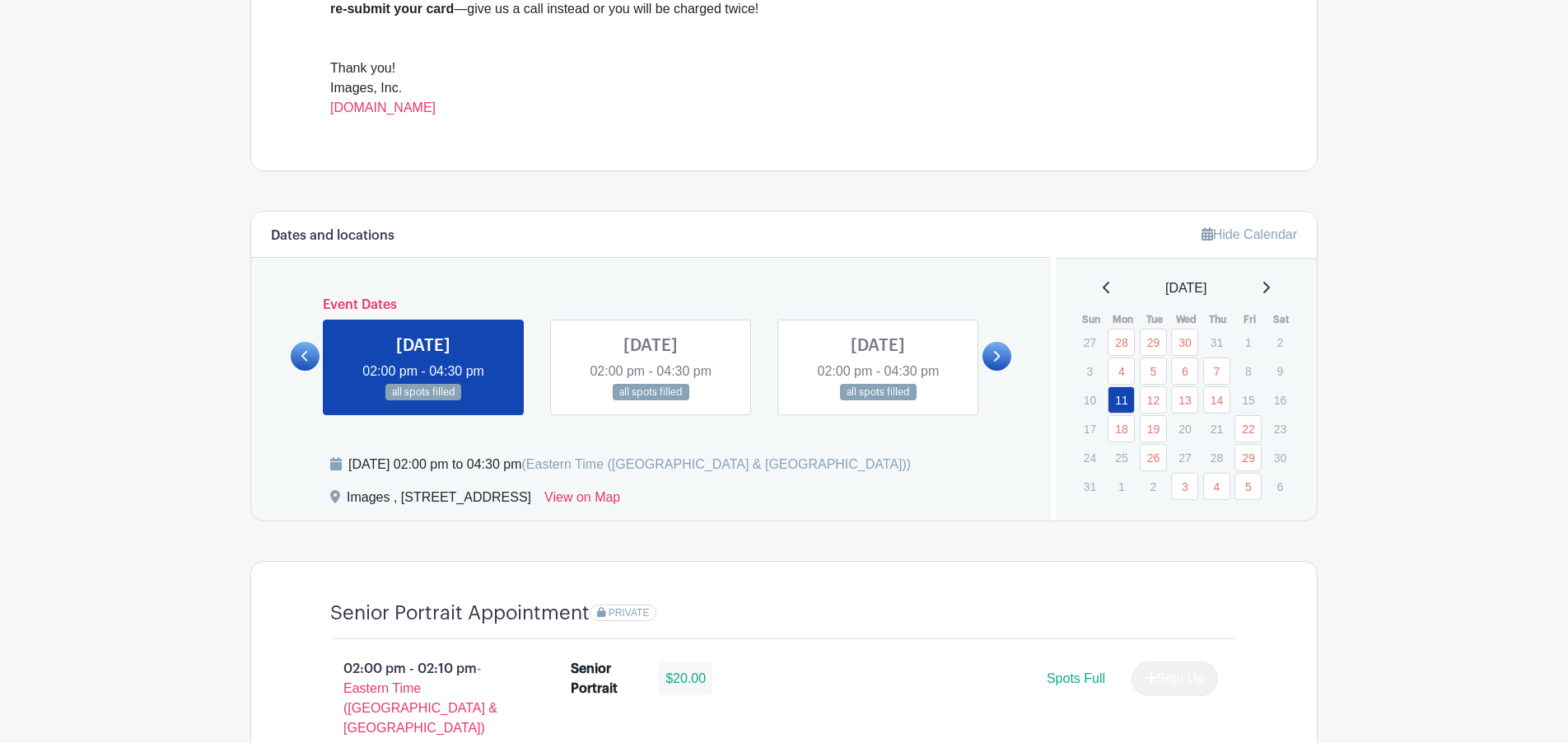
click at [1269, 287] on icon at bounding box center [1266, 288] width 8 height 13
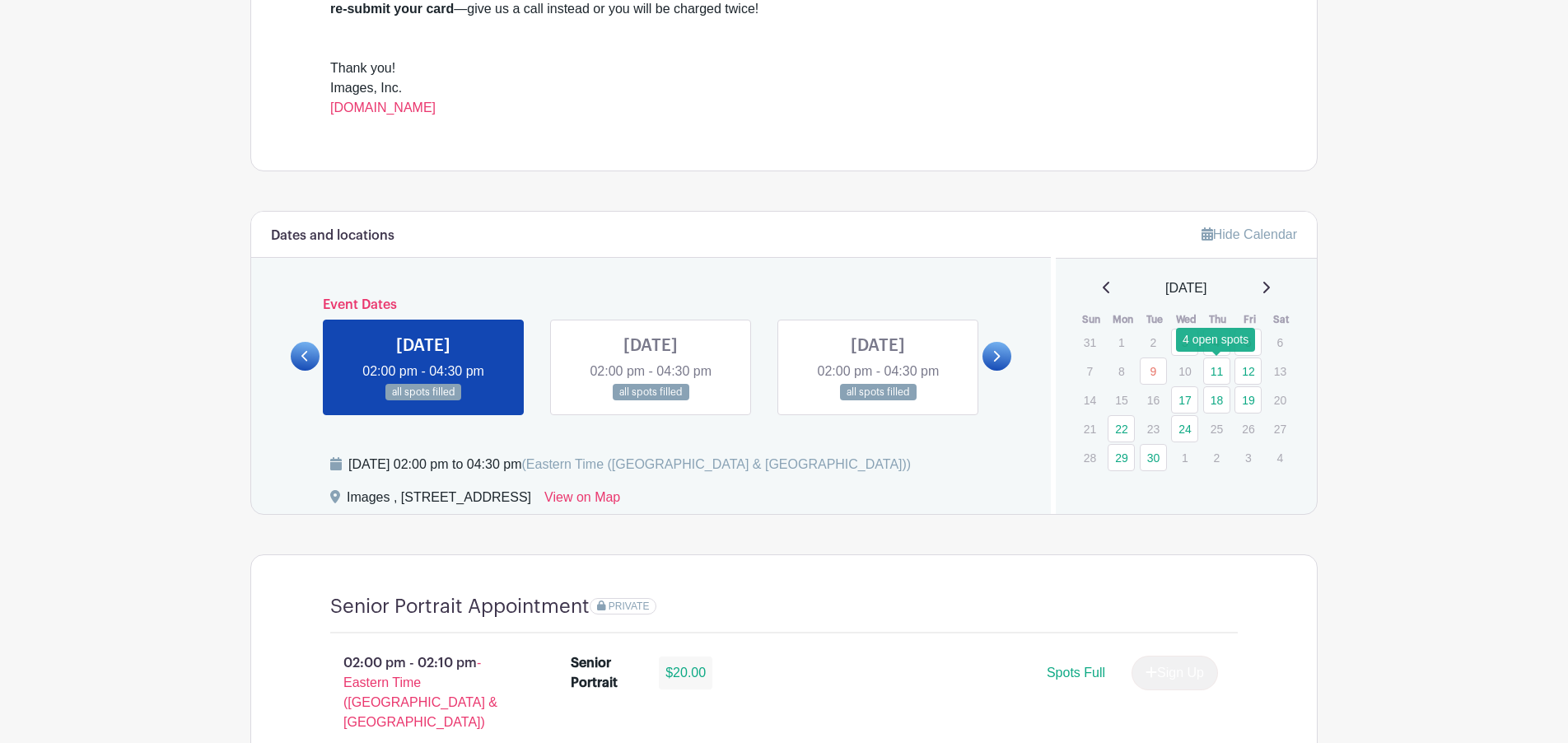
click at [1217, 374] on link "11" at bounding box center [1216, 371] width 27 height 27
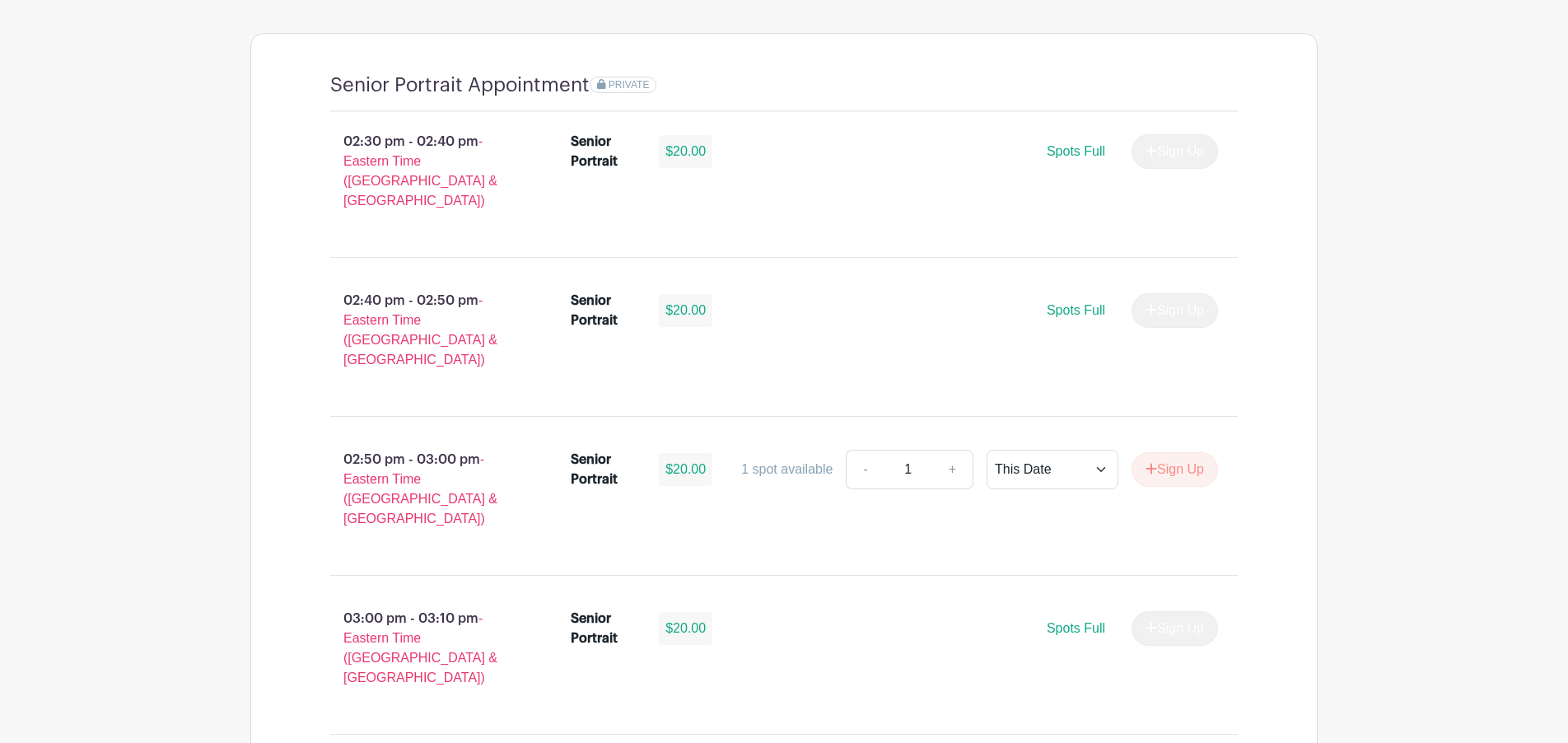
scroll to position [1178, 0]
click at [1178, 451] on button "Sign Up" at bounding box center [1174, 468] width 87 height 35
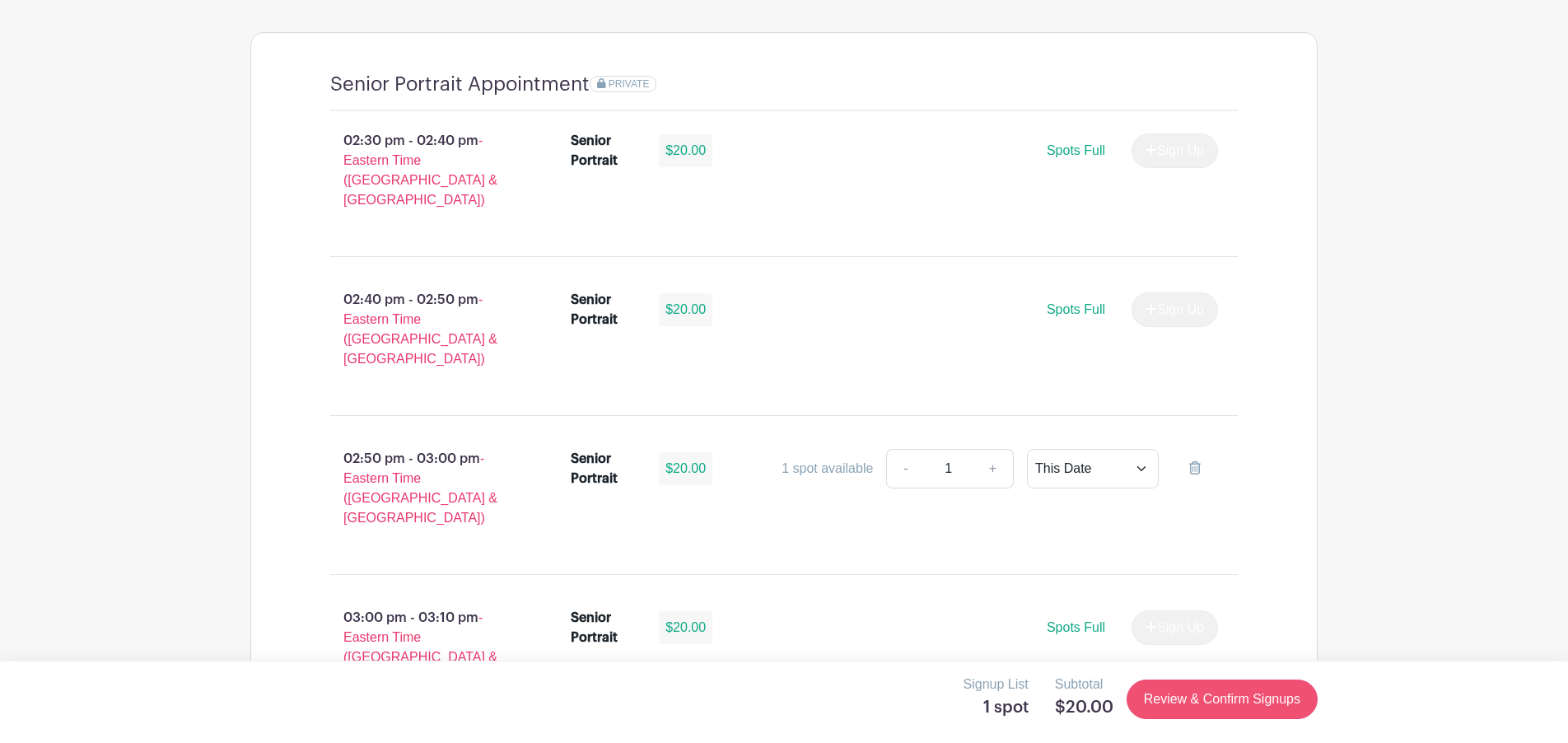
click at [1210, 703] on link "Review & Confirm Signups" at bounding box center [1221, 698] width 191 height 40
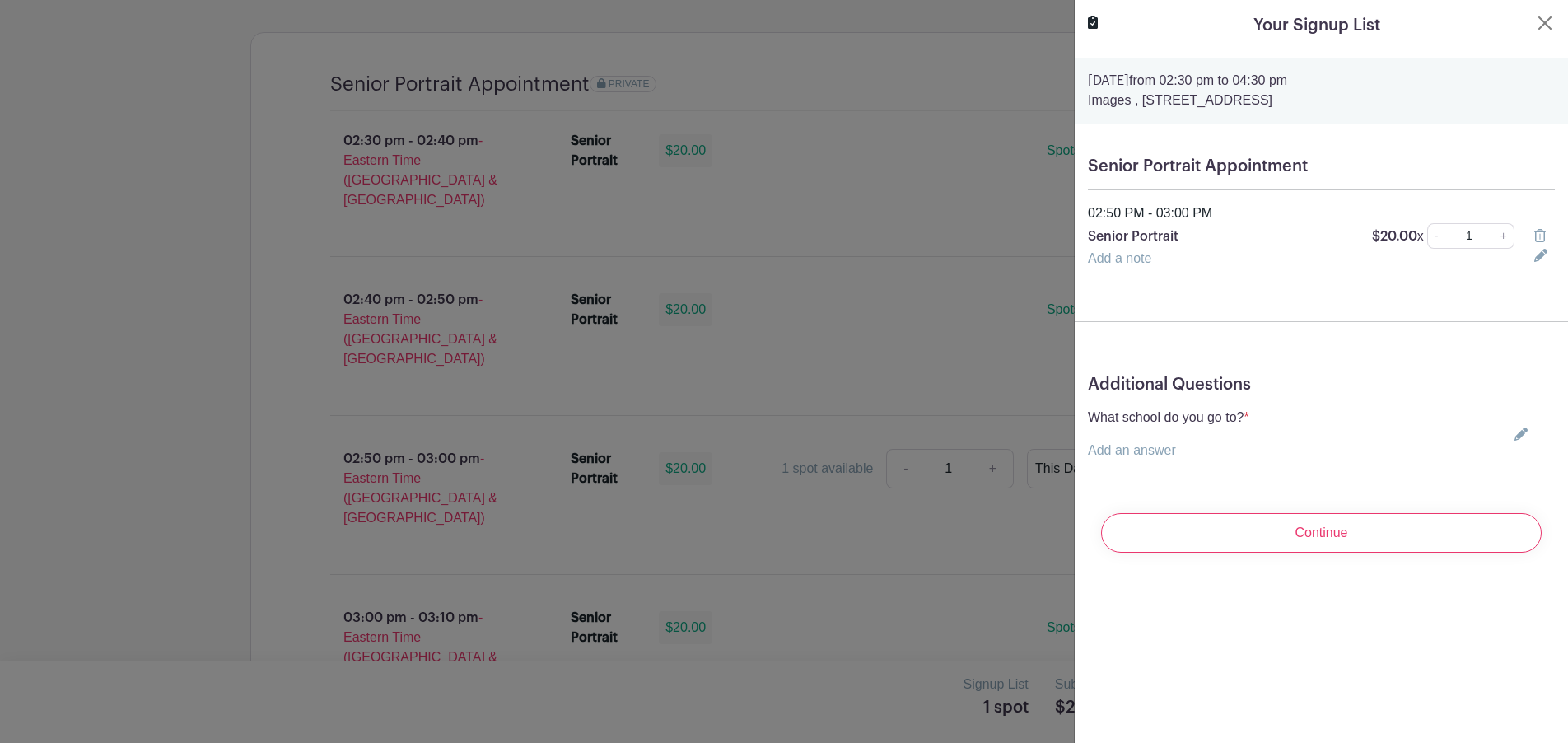
click at [1142, 263] on link "Add a note" at bounding box center [1119, 258] width 63 height 14
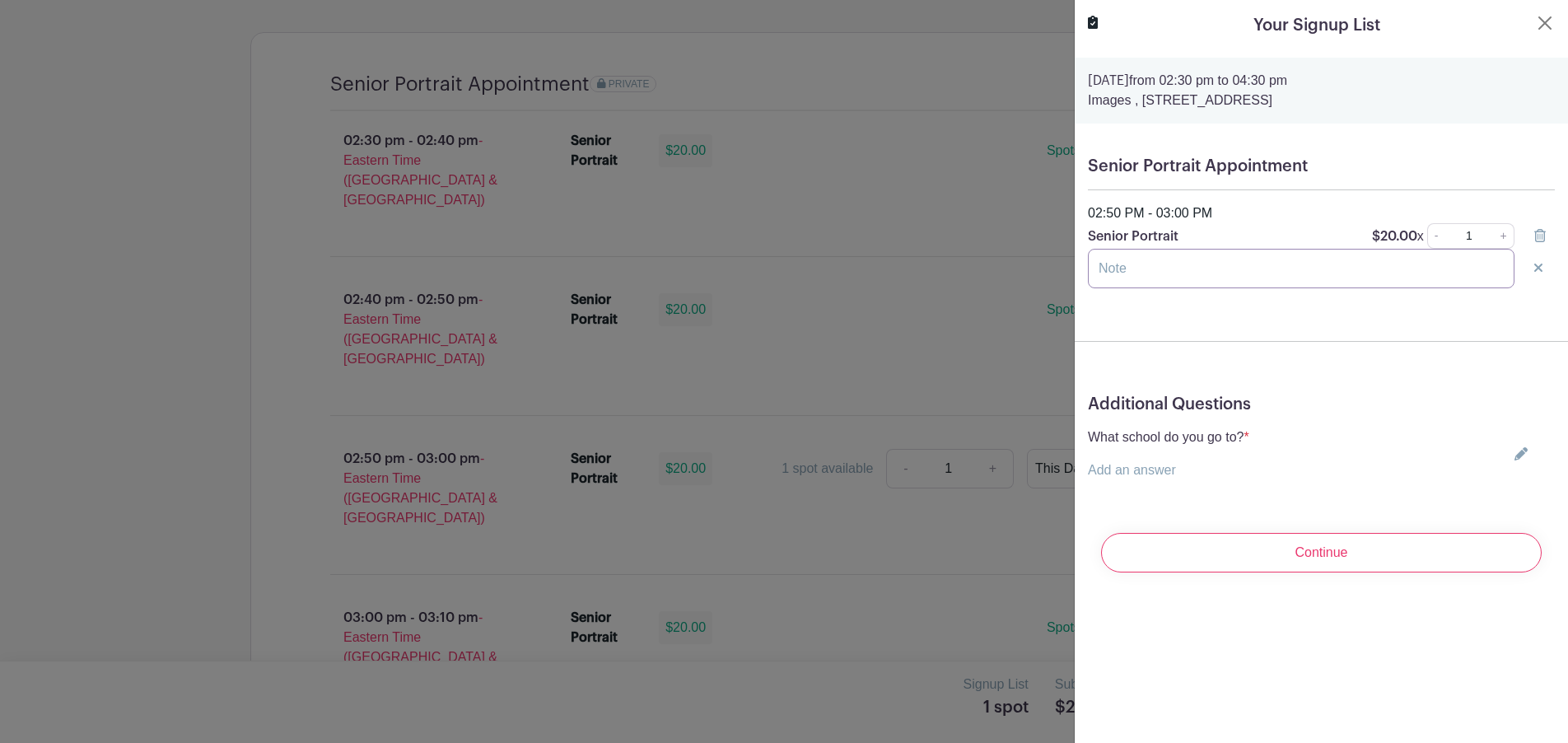
click at [1142, 263] on input "text" at bounding box center [1301, 268] width 427 height 40
type input "[PERSON_NAME]"
click at [1521, 454] on icon at bounding box center [1521, 454] width 13 height 13
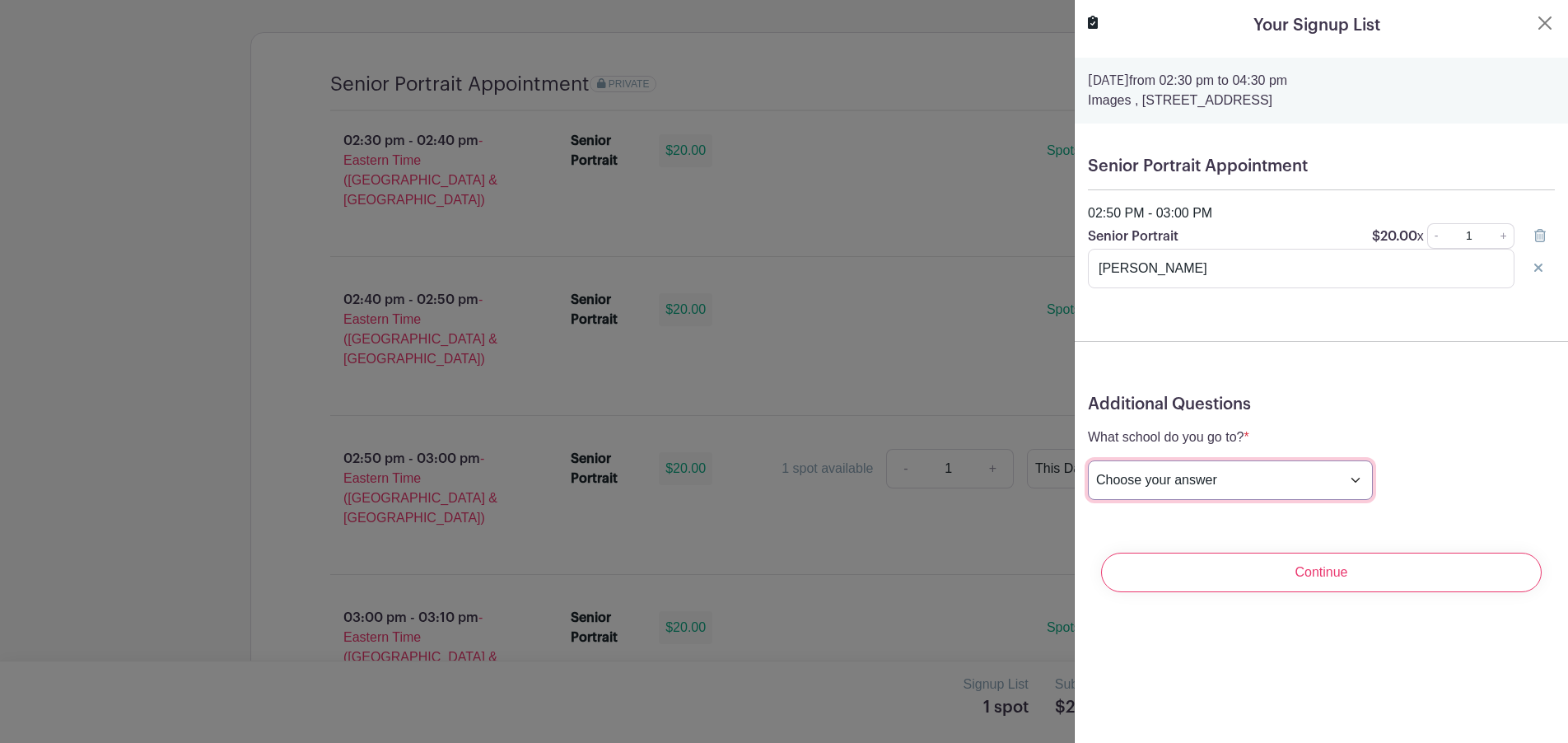
select select "3942"
click at [1348, 425] on div "Additional Questions What school do you go to? * Add an answer Choose your answ…" at bounding box center [1321, 454] width 493 height 145
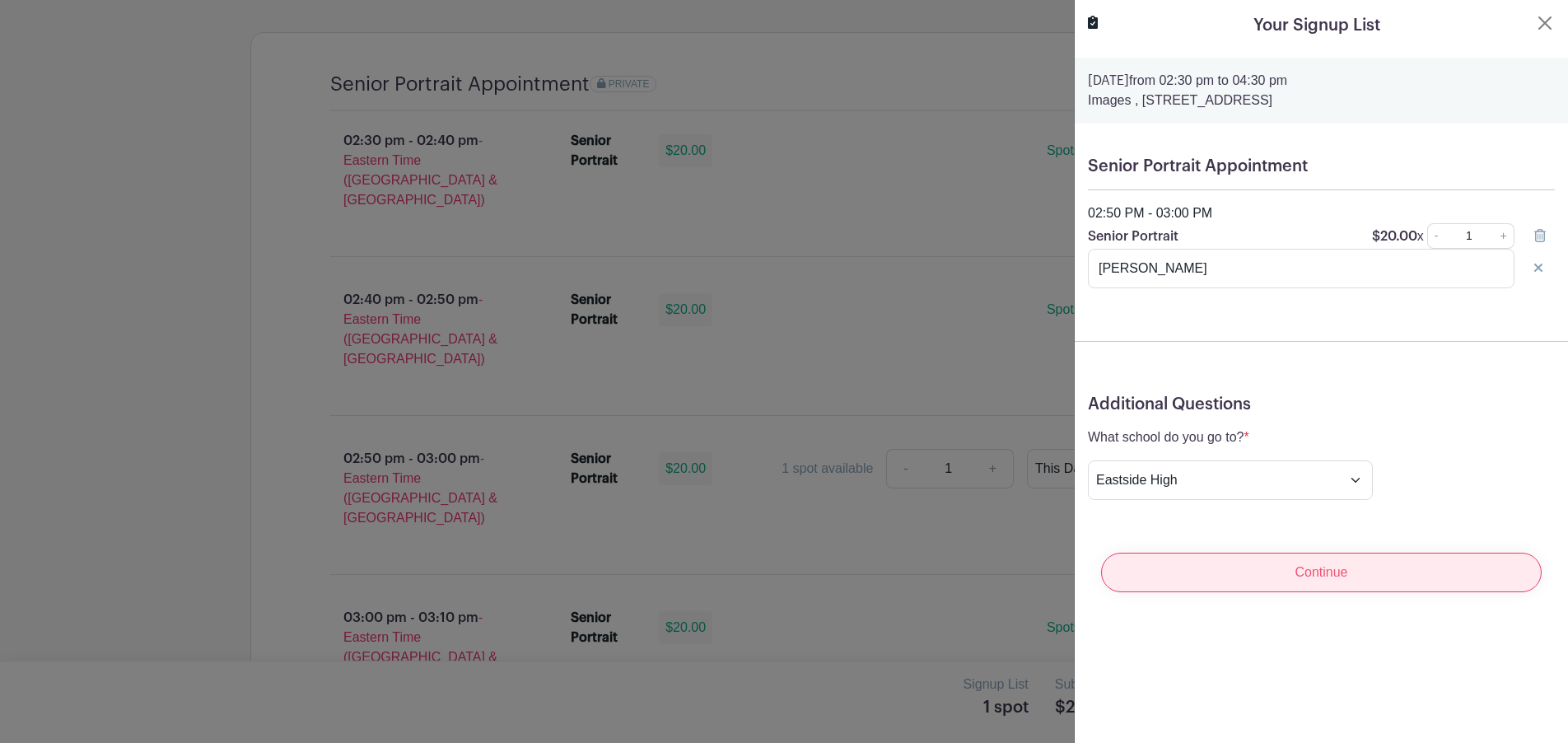
click at [1323, 572] on input "Continue" at bounding box center [1321, 572] width 440 height 40
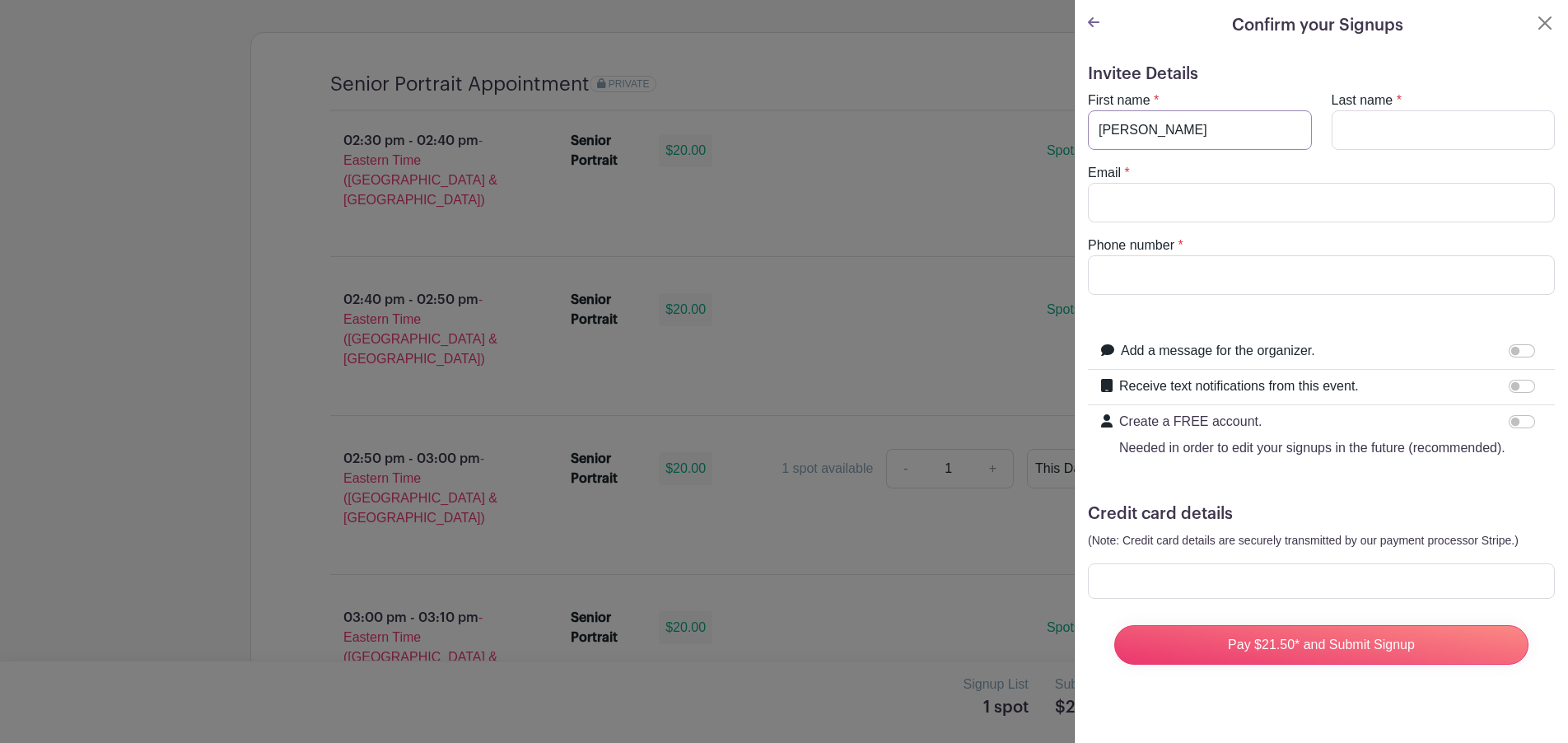
type input "[PERSON_NAME]"
type input "[EMAIL_ADDRESS][DOMAIN_NAME]"
type input "5863218959"
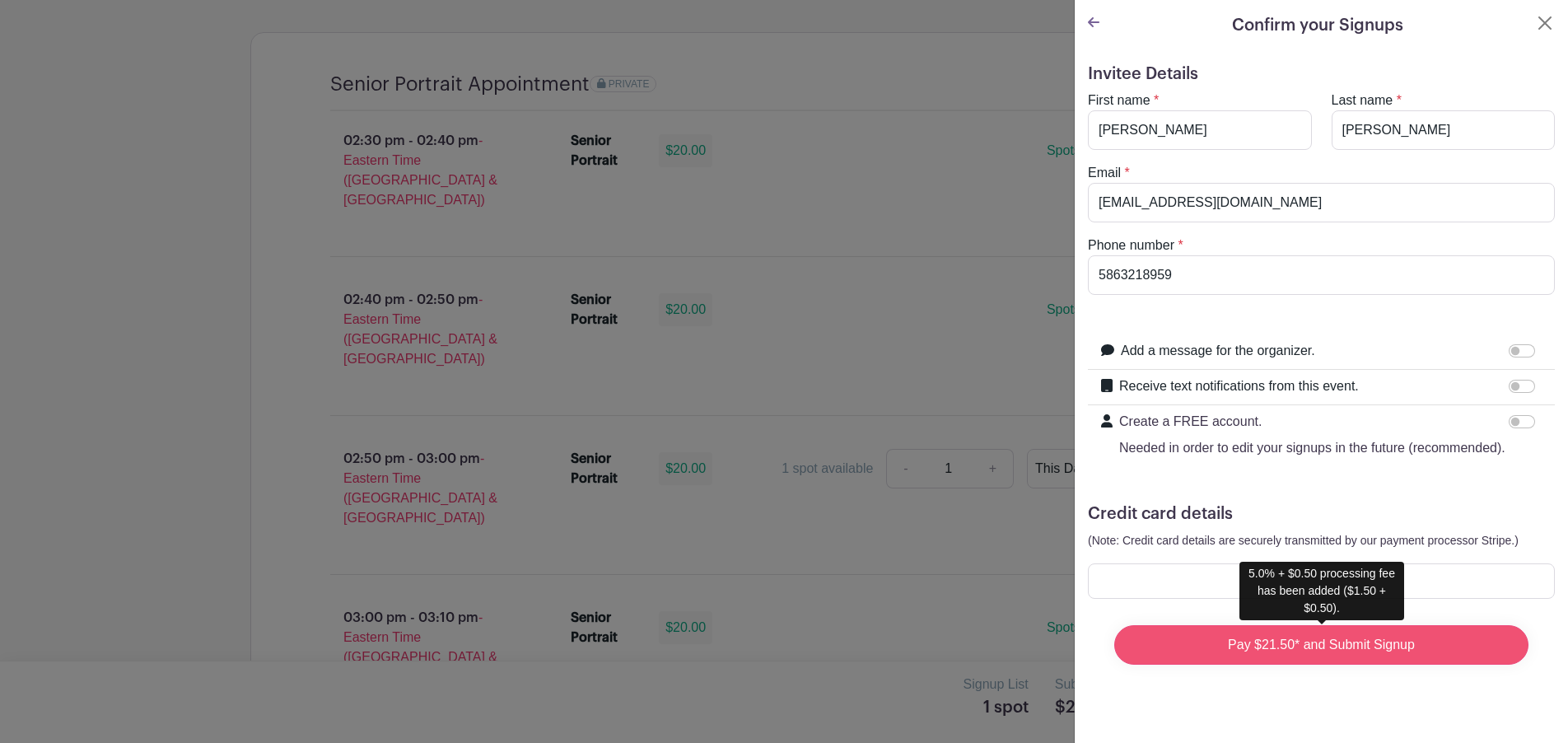
click at [1403, 641] on input "Pay $21.50* and Submit Signup" at bounding box center [1321, 644] width 414 height 40
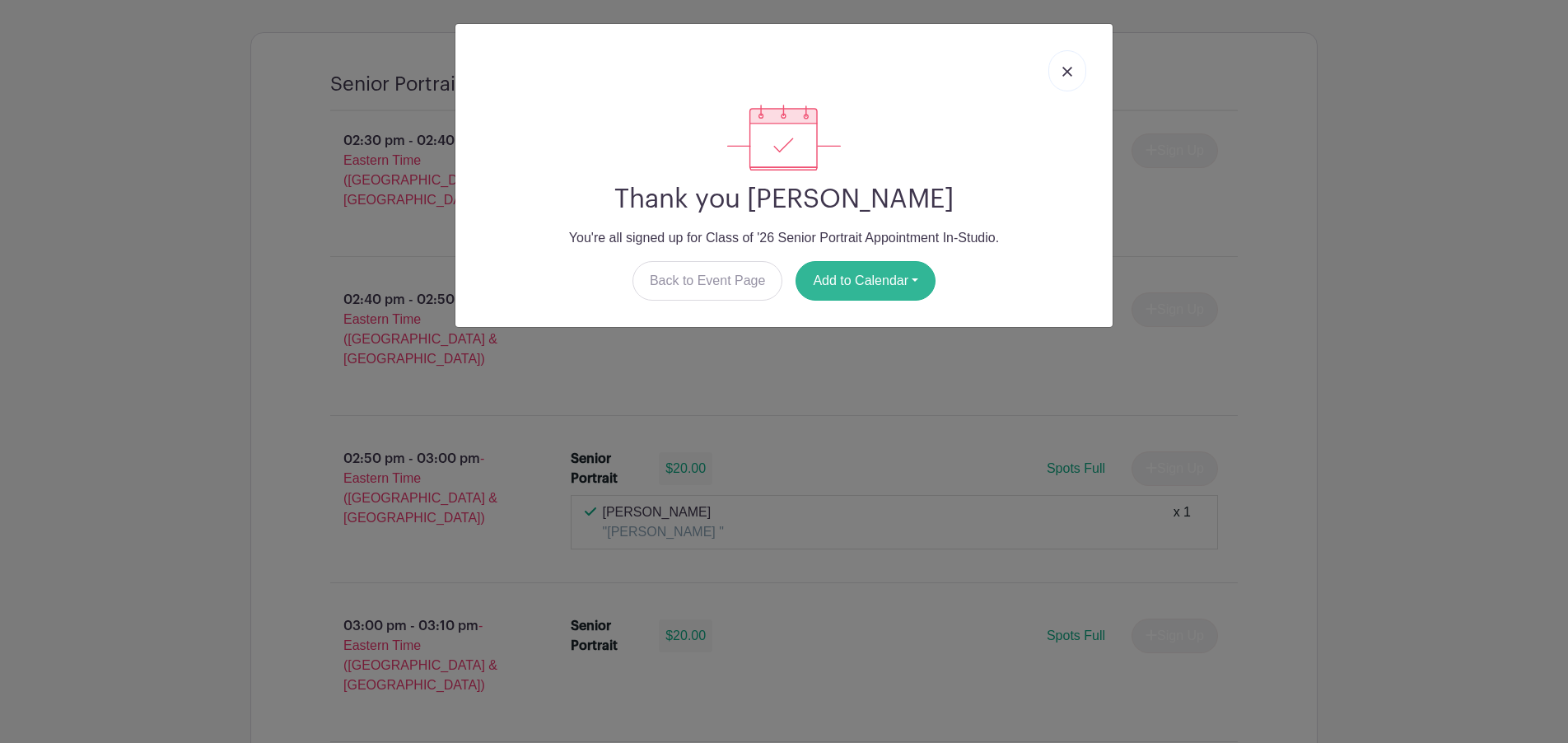
click at [832, 277] on button "Add to Calendar" at bounding box center [865, 280] width 140 height 40
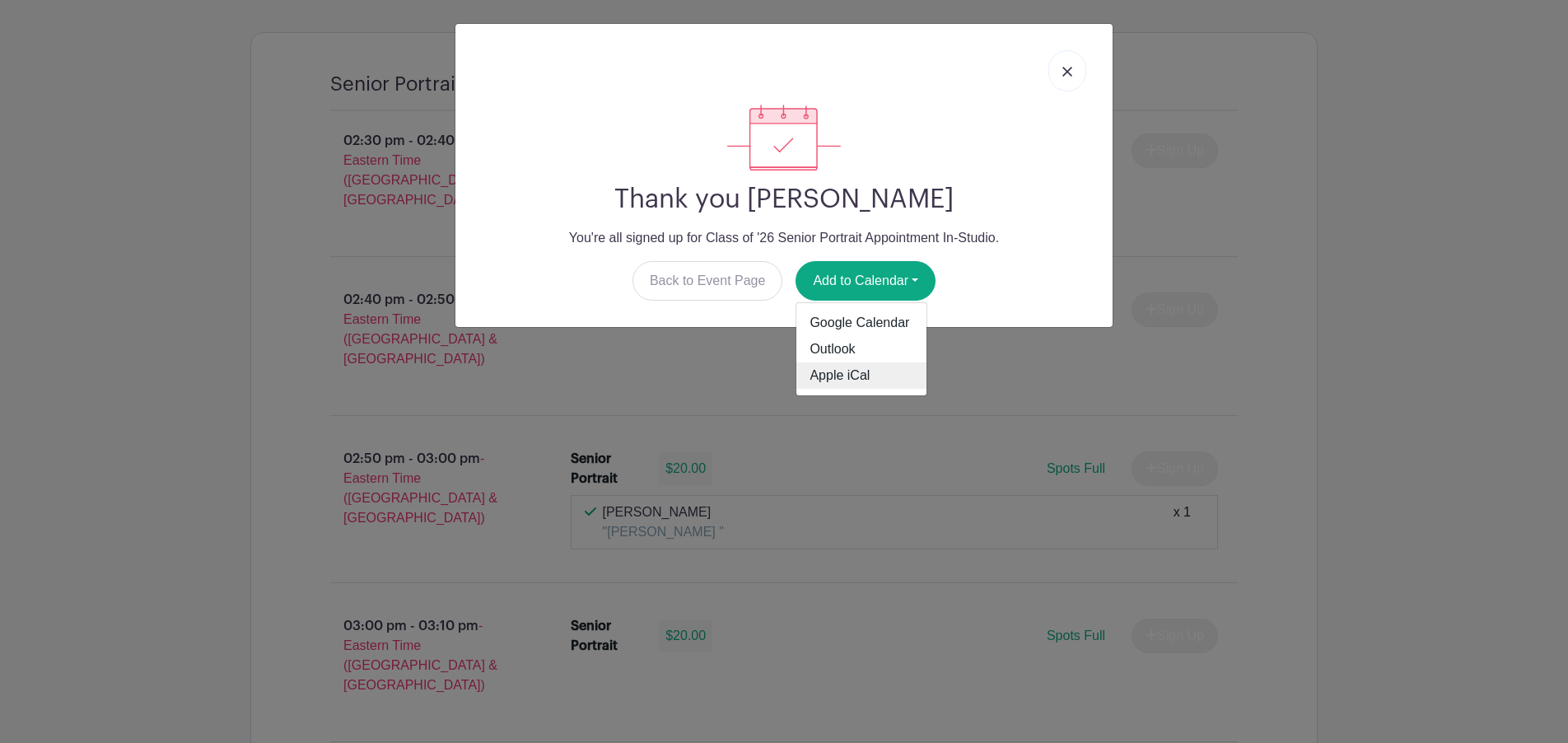
click at [833, 378] on link "Apple iCal" at bounding box center [861, 375] width 130 height 26
click at [1068, 74] on img at bounding box center [1067, 72] width 10 height 10
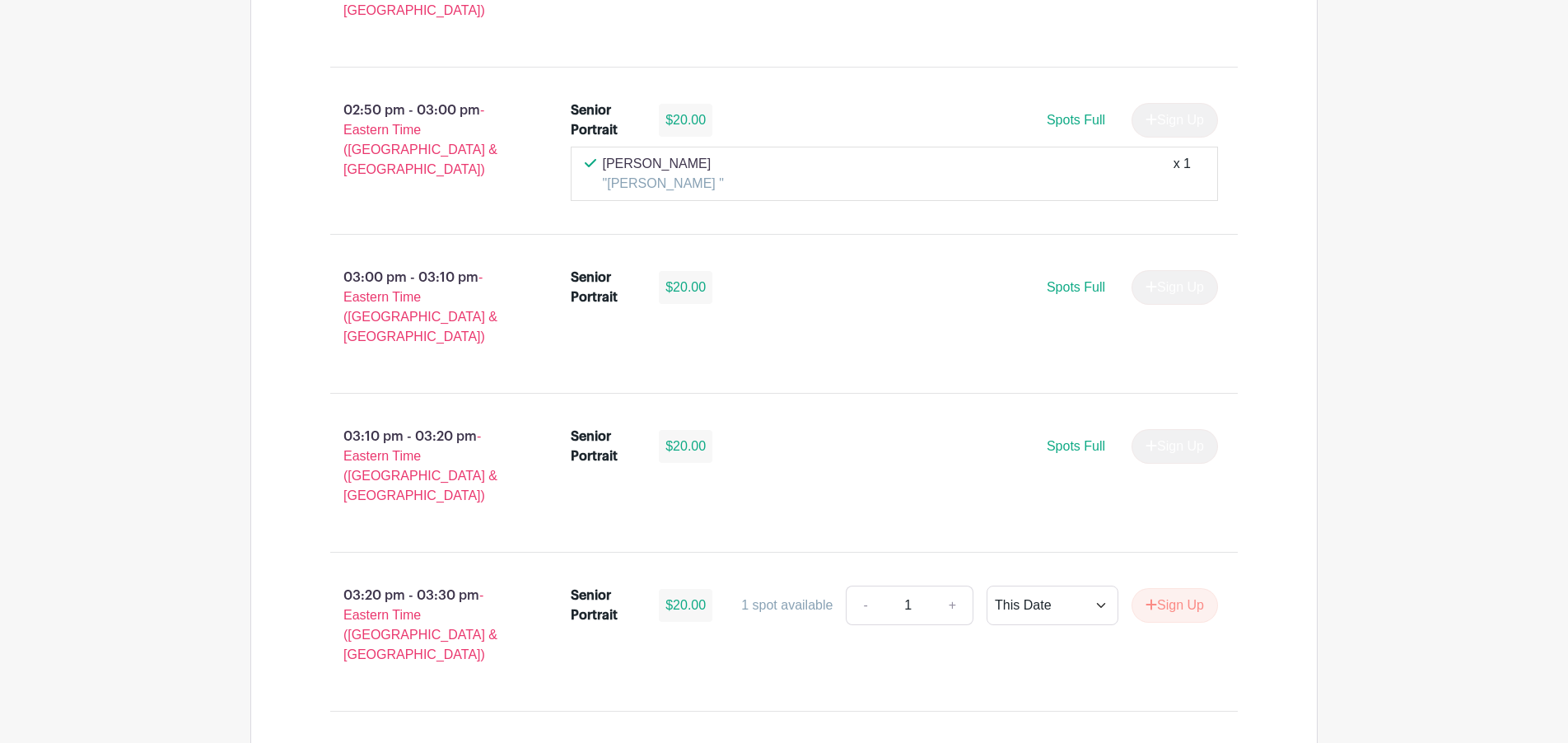
scroll to position [1522, 0]
click at [1247, 110] on div "Senior Portrait $20.00 Spots Full Sign Up [PERSON_NAME] "[PERSON_NAME] " x 1" at bounding box center [904, 154] width 720 height 114
click at [493, 164] on div "02:50 pm - 03:00 pm - Eastern Time ([GEOGRAPHIC_DATA] & [GEOGRAPHIC_DATA])" at bounding box center [423, 154] width 240 height 114
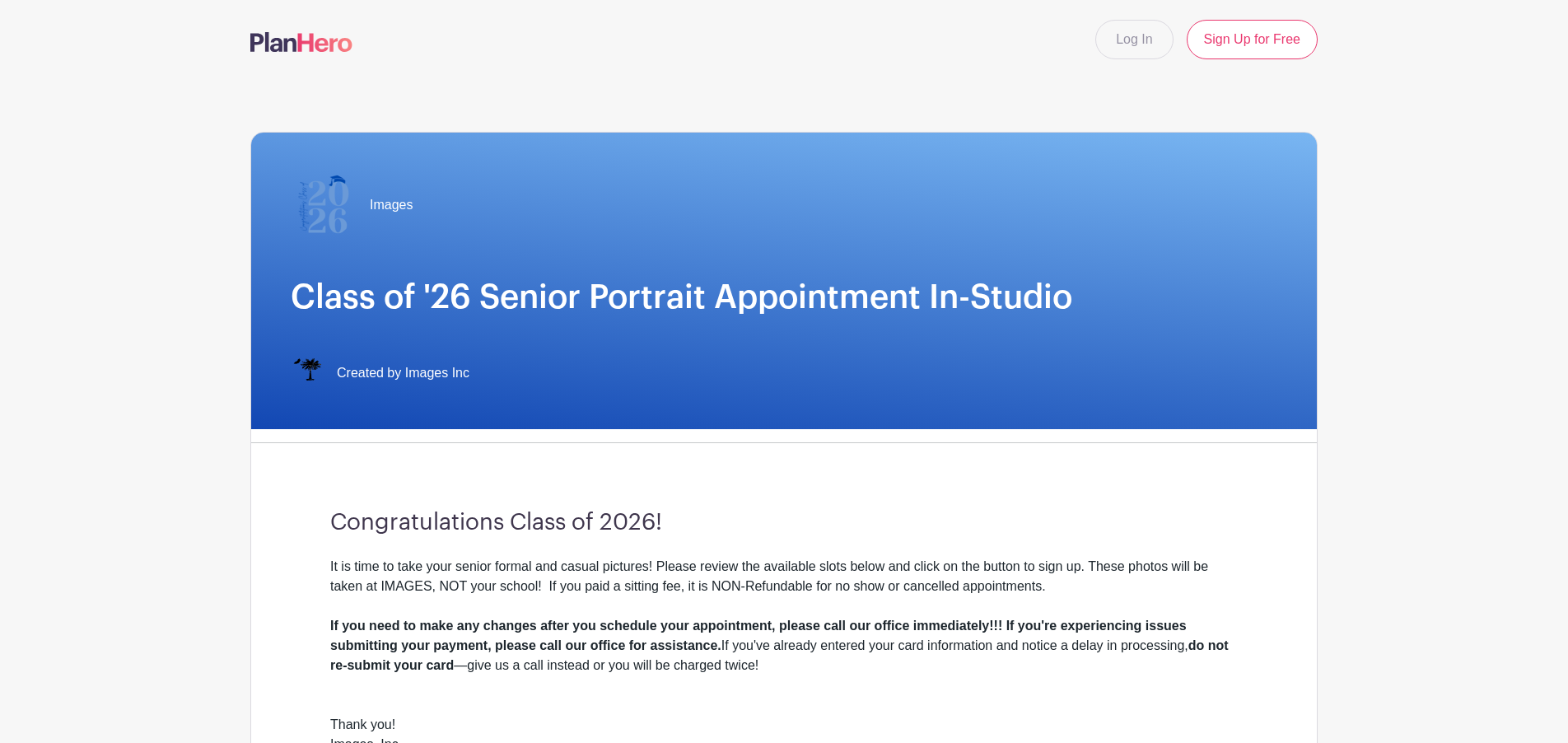
scroll to position [0, 0]
